Goal: Task Accomplishment & Management: Manage account settings

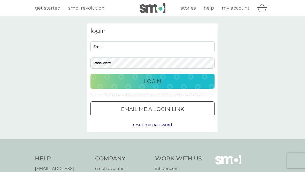
click at [164, 48] on input "Email" at bounding box center [152, 46] width 124 height 11
type input "[PERSON_NAME][EMAIL_ADDRESS][DOMAIN_NAME]"
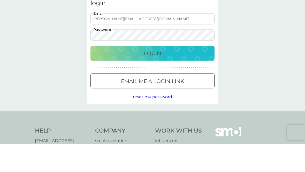
click at [177, 77] on div "Login" at bounding box center [153, 81] width 114 height 8
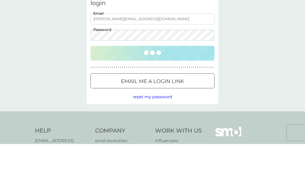
scroll to position [28, 0]
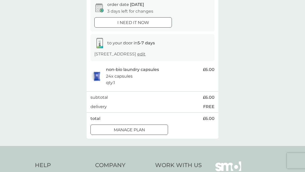
scroll to position [52, 0]
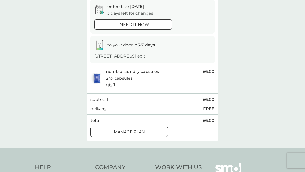
click at [158, 131] on div "Manage plan" at bounding box center [129, 132] width 77 height 7
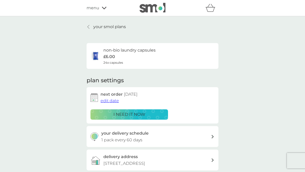
click at [115, 100] on span "edit date" at bounding box center [109, 100] width 18 height 5
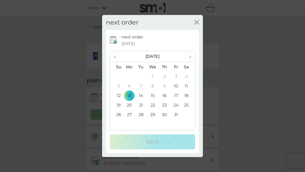
click at [190, 61] on span "›" at bounding box center [188, 56] width 5 height 11
click at [155, 99] on td "12" at bounding box center [153, 96] width 12 height 10
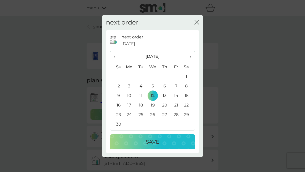
click at [172, 143] on div "Save" at bounding box center [152, 142] width 75 height 8
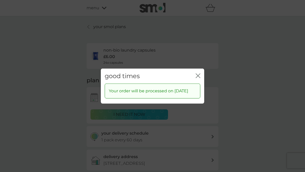
click at [200, 74] on icon "close" at bounding box center [199, 76] width 2 height 4
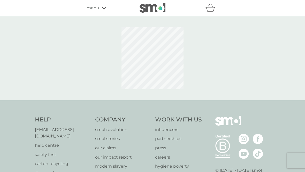
click at [97, 9] on span "menu" at bounding box center [93, 8] width 13 height 7
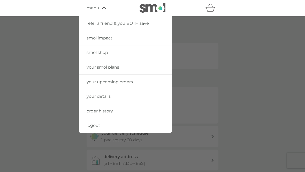
click at [100, 125] on span "logout" at bounding box center [94, 125] width 14 height 5
